Goal: Information Seeking & Learning: Learn about a topic

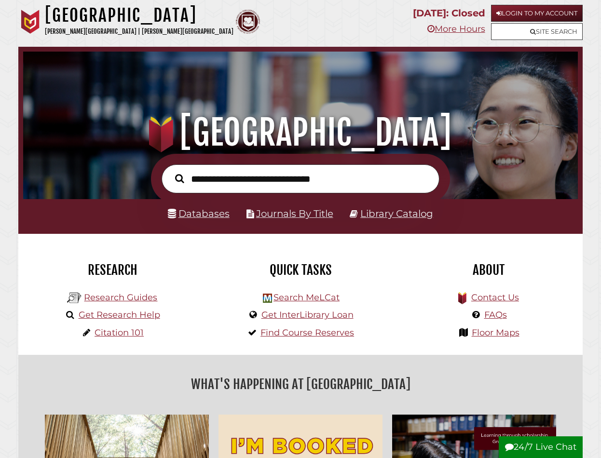
scroll to position [183, 550]
click at [191, 180] on input "text" at bounding box center [301, 179] width 278 height 29
type input "**********"
click at [170, 172] on button "Search" at bounding box center [179, 179] width 19 height 14
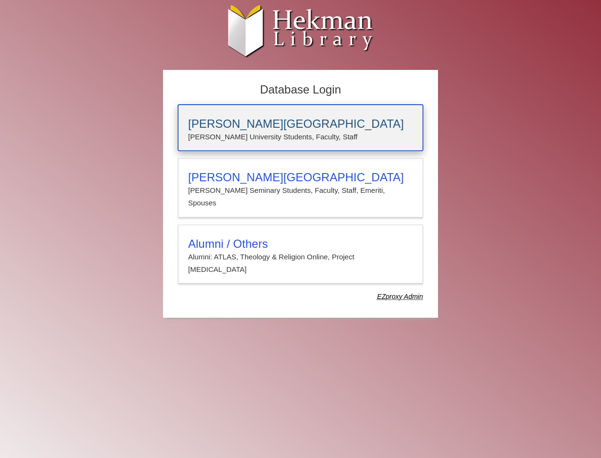
click at [243, 128] on h3 "[PERSON_NAME][GEOGRAPHIC_DATA]" at bounding box center [300, 124] width 225 height 14
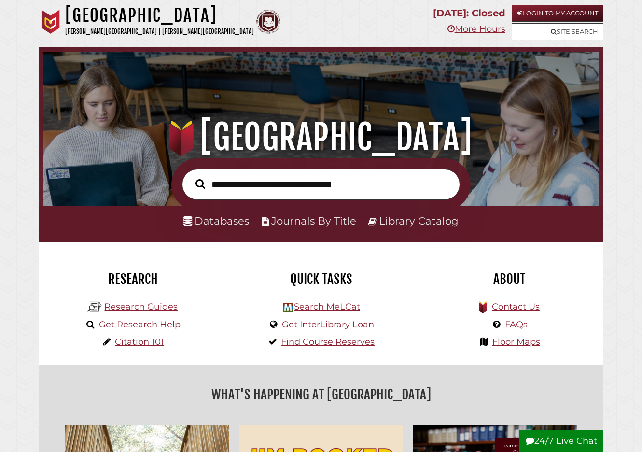
click at [234, 187] on input "text" at bounding box center [321, 184] width 278 height 31
type input "*********"
click at [191, 176] on button "Search" at bounding box center [200, 183] width 19 height 14
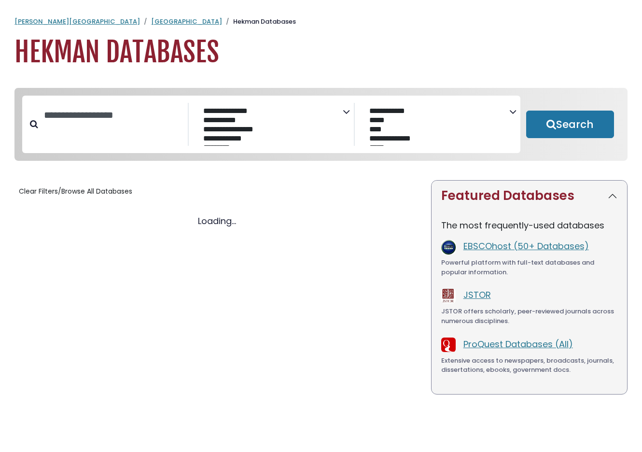
select select "Database Subject Filter"
select select "Database Vendors Filter"
select select "Database Subject Filter"
select select "Database Vendors Filter"
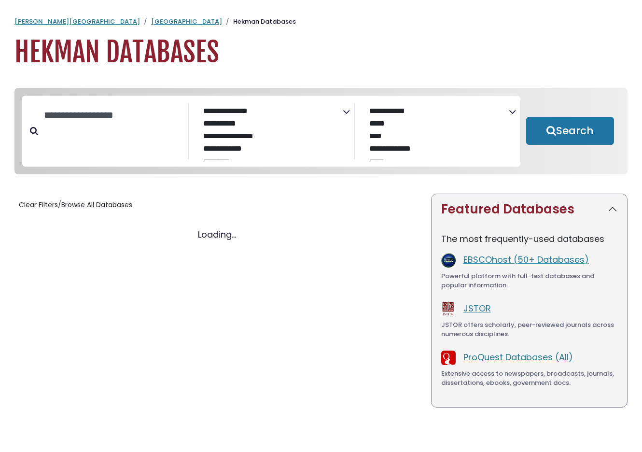
select select "Database Subject Filter"
select select "Database Vendors Filter"
